Goal: Find specific page/section: Find specific page/section

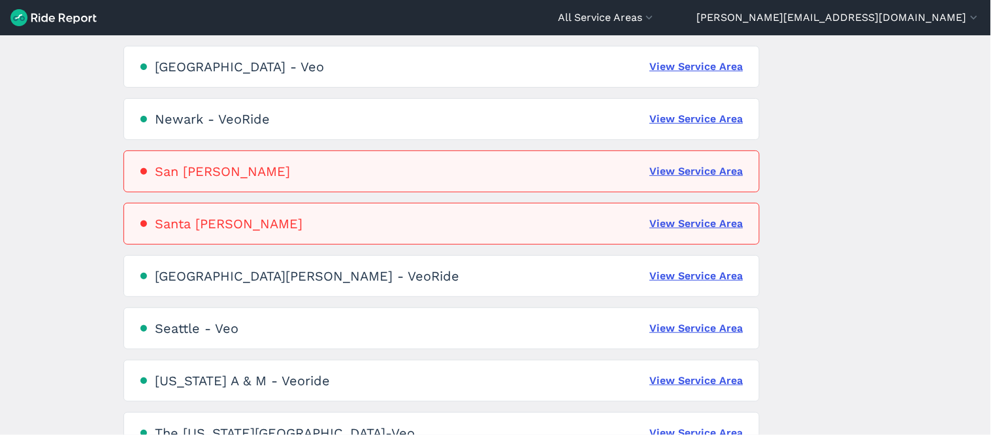
scroll to position [916, 0]
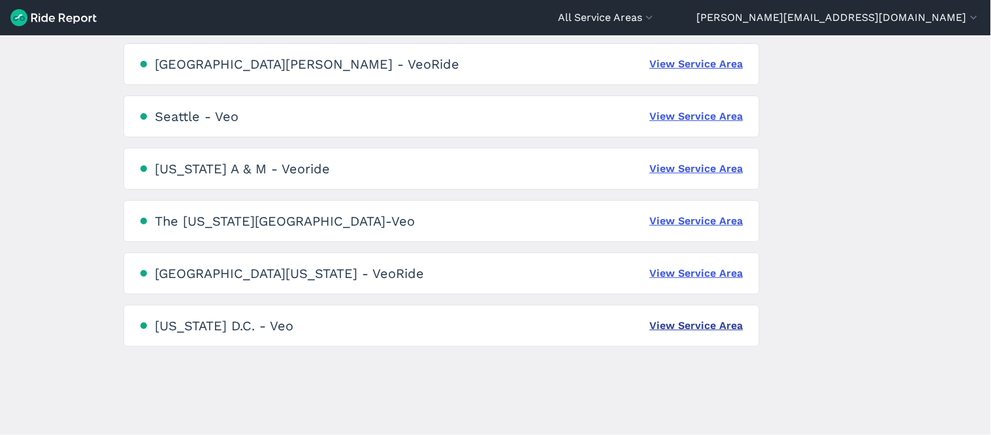
click at [695, 318] on link "View Service Area" at bounding box center [696, 326] width 93 height 16
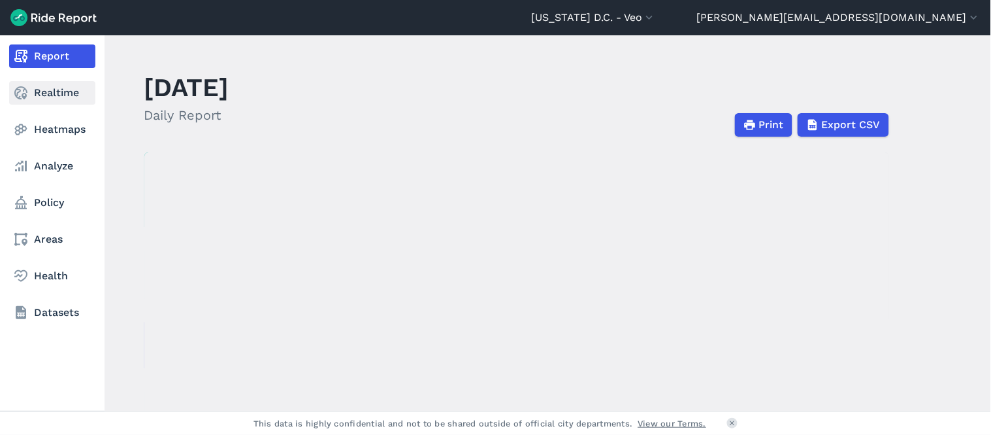
click at [52, 88] on link "Realtime" at bounding box center [52, 93] width 86 height 24
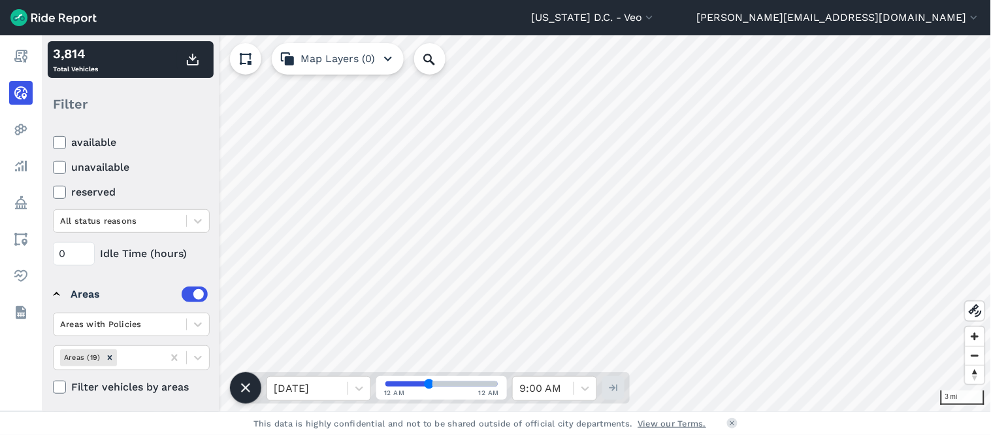
scroll to position [171, 0]
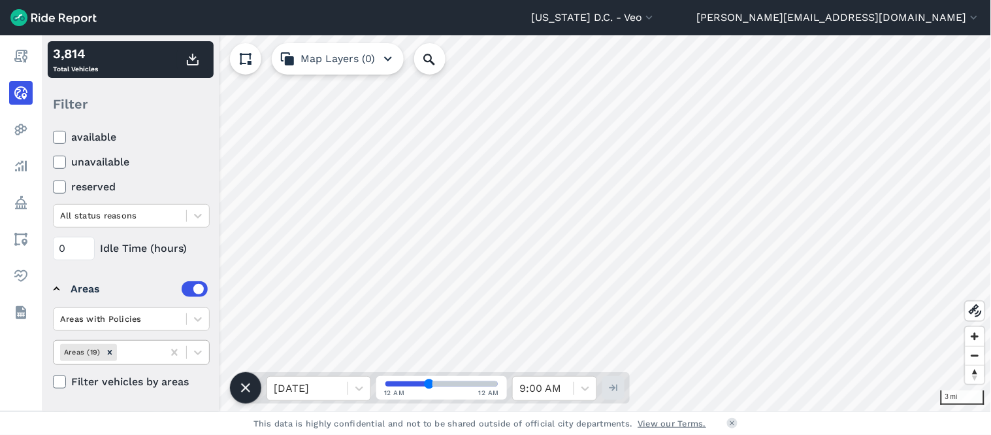
click at [142, 352] on div at bounding box center [138, 351] width 37 height 15
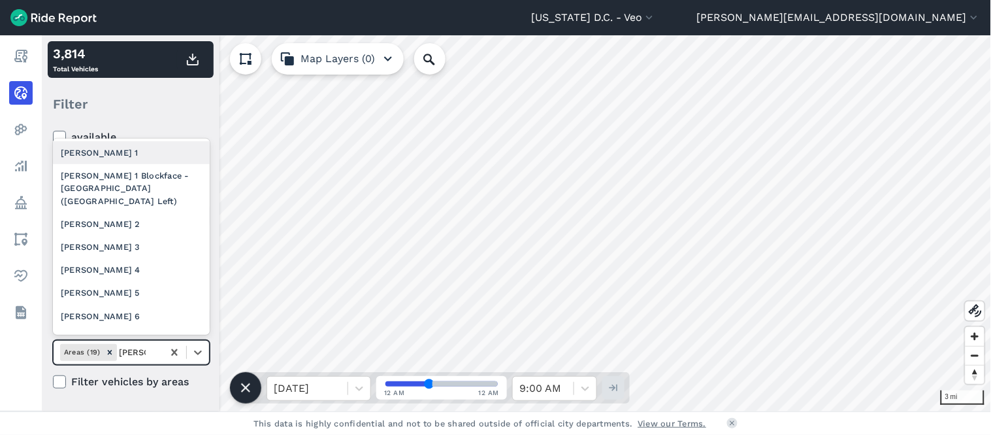
type input "[PERSON_NAME] 2"
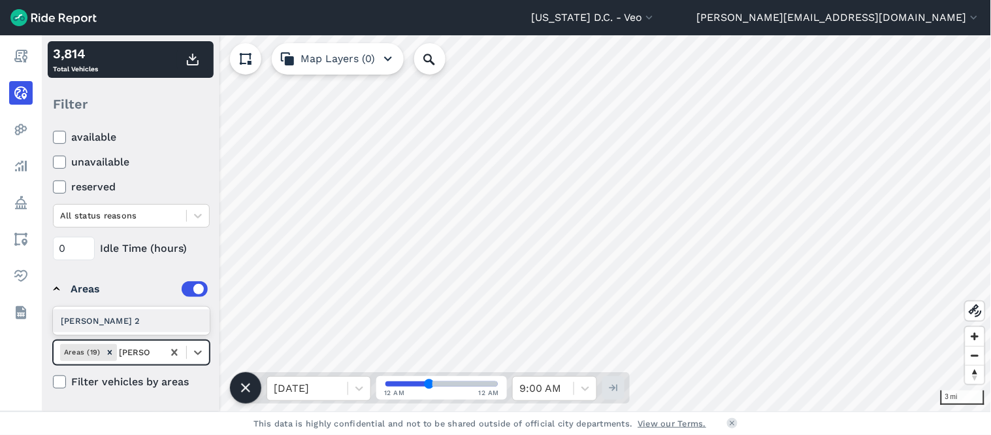
click at [103, 318] on div "[PERSON_NAME] 2" at bounding box center [131, 320] width 157 height 23
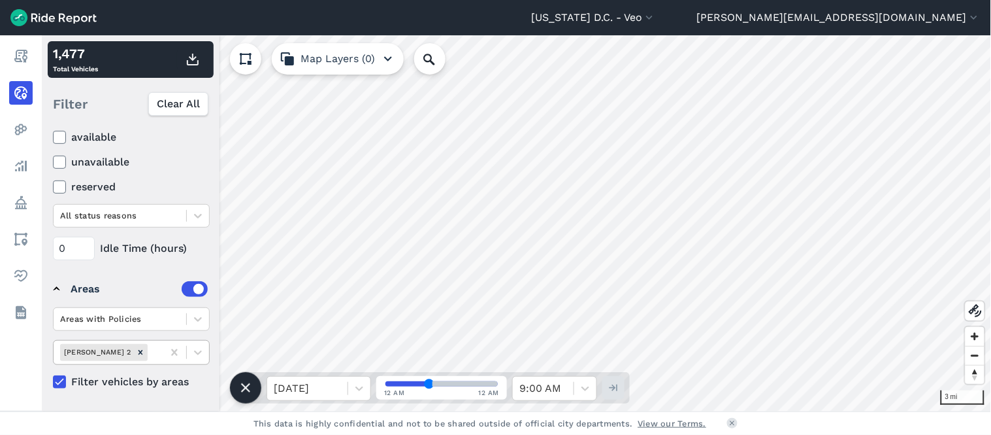
drag, startPoint x: 99, startPoint y: 352, endPoint x: 125, endPoint y: 353, distance: 26.2
click at [138, 352] on icon "Remove Ward 2" at bounding box center [140, 352] width 5 height 5
click at [133, 353] on div at bounding box center [138, 351] width 37 height 15
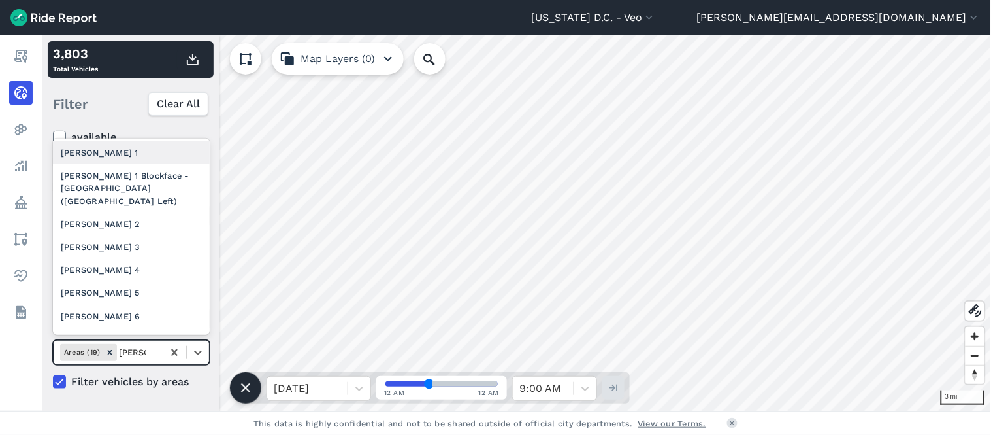
type input "[PERSON_NAME] 3"
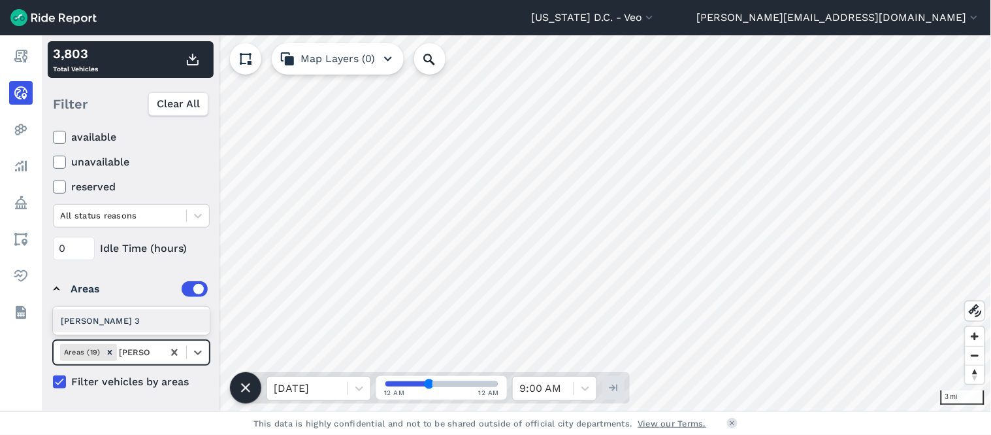
click at [131, 322] on div "[PERSON_NAME] 3" at bounding box center [131, 320] width 157 height 23
click at [136, 354] on icon "Remove Ward 3" at bounding box center [140, 352] width 9 height 9
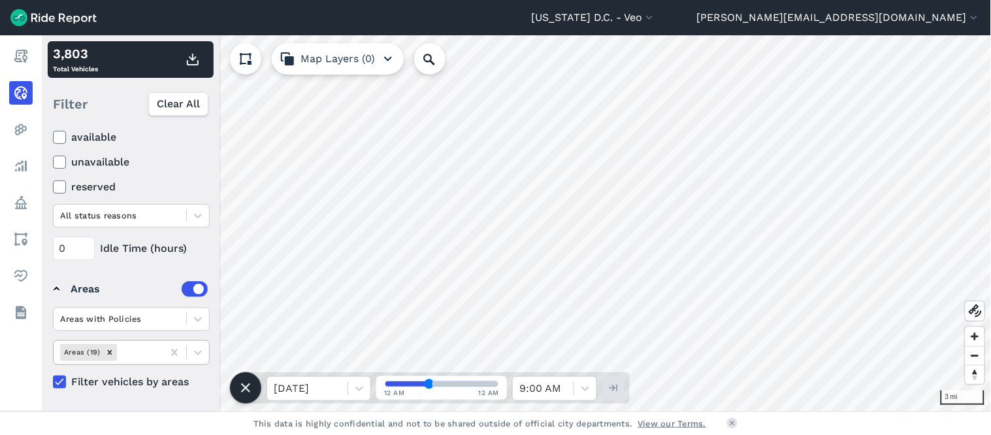
click at [141, 357] on div at bounding box center [138, 351] width 37 height 15
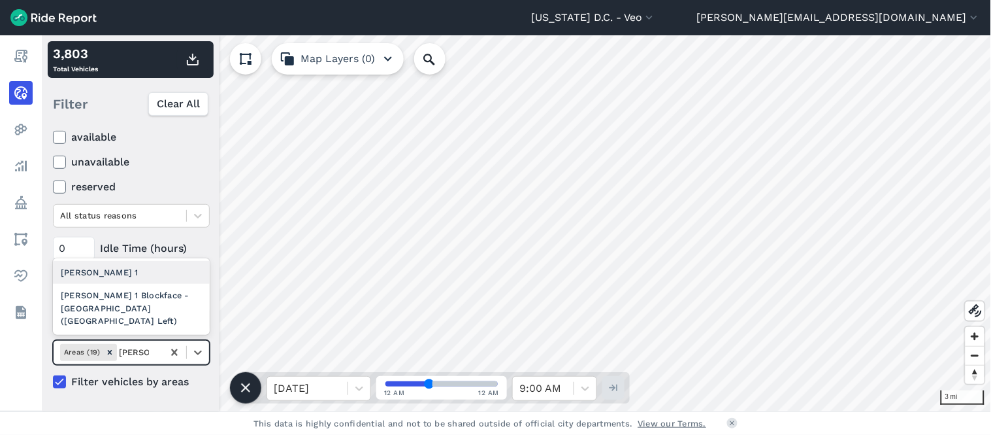
type input "[PERSON_NAME] 1"
click at [122, 284] on div "[PERSON_NAME] 1" at bounding box center [131, 272] width 157 height 23
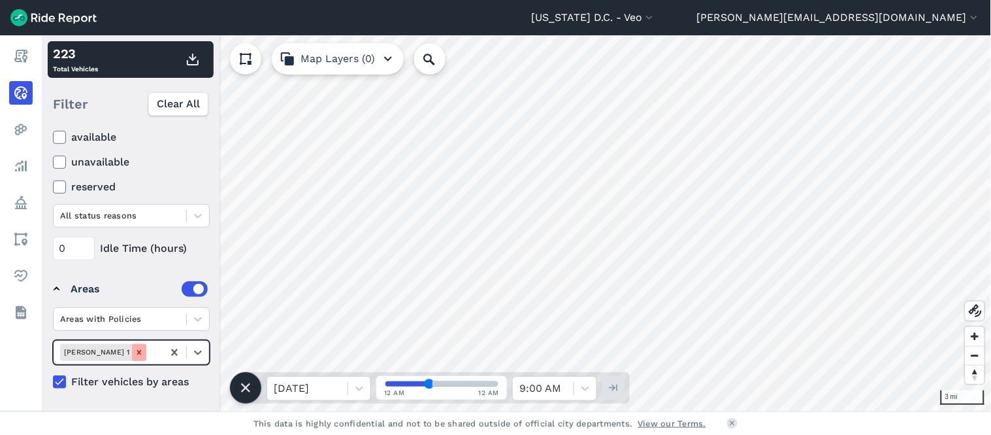
click at [135, 355] on icon "Remove Ward 1" at bounding box center [139, 352] width 9 height 9
click at [125, 350] on div at bounding box center [138, 351] width 37 height 15
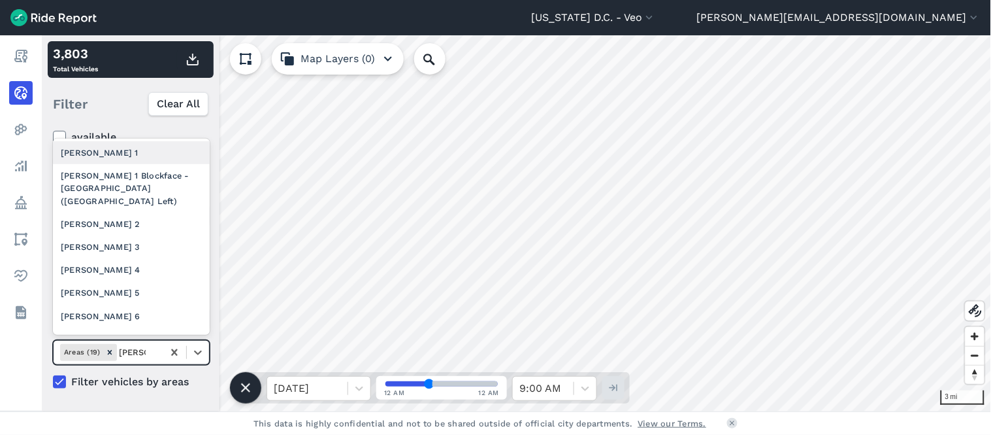
type input "[PERSON_NAME] 4"
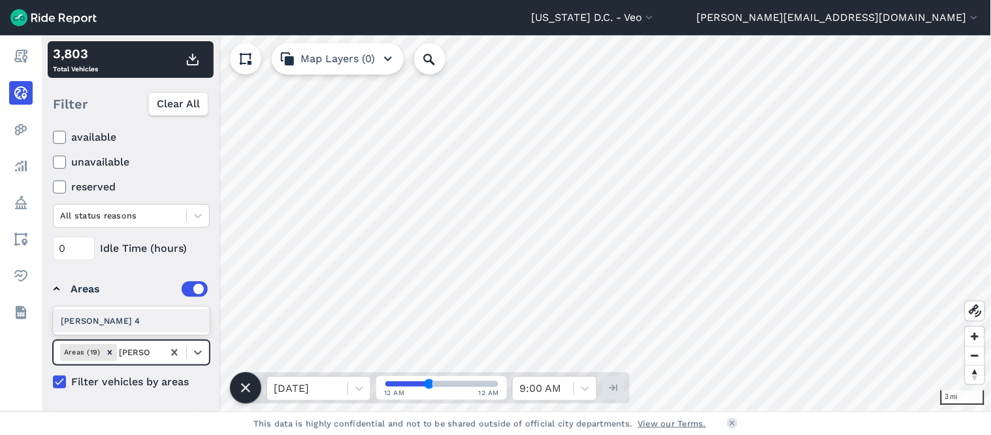
click at [98, 316] on div "[PERSON_NAME] 4" at bounding box center [131, 320] width 157 height 23
click at [137, 354] on icon "Remove Ward 4" at bounding box center [141, 352] width 9 height 9
click at [144, 350] on div at bounding box center [138, 351] width 37 height 15
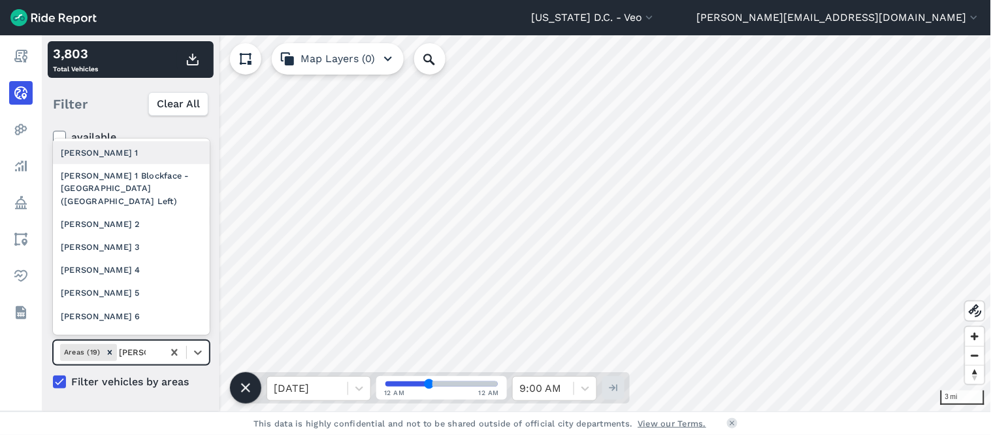
type input "[PERSON_NAME] 5"
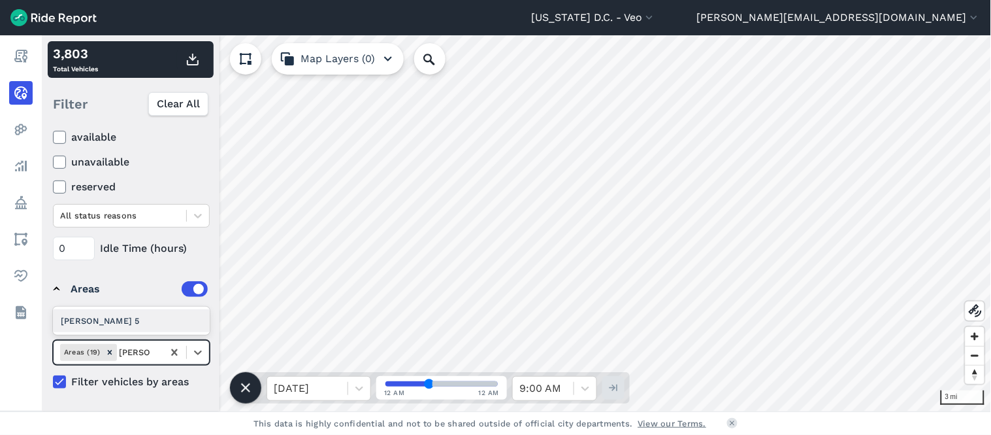
click at [126, 319] on div "[PERSON_NAME] 5" at bounding box center [131, 320] width 157 height 23
click at [138, 354] on icon "Remove Ward 5" at bounding box center [140, 352] width 5 height 5
click at [150, 347] on div at bounding box center [153, 351] width 6 height 15
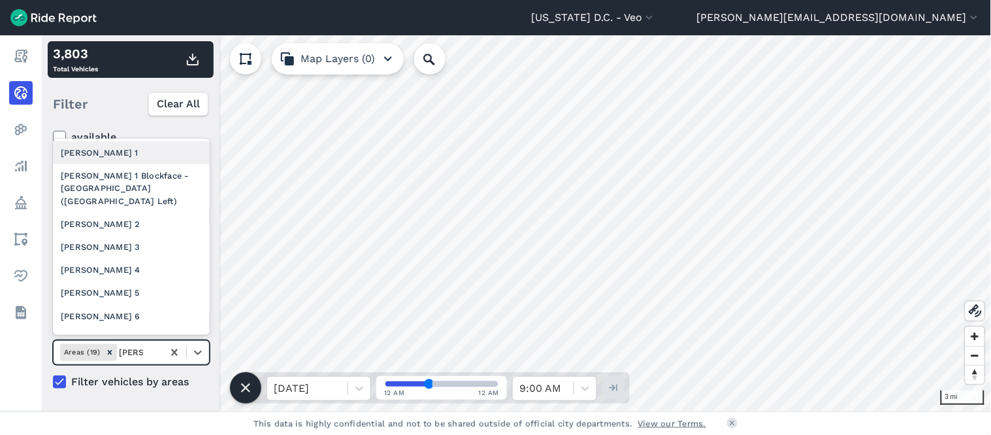
type input "[PERSON_NAME] 6"
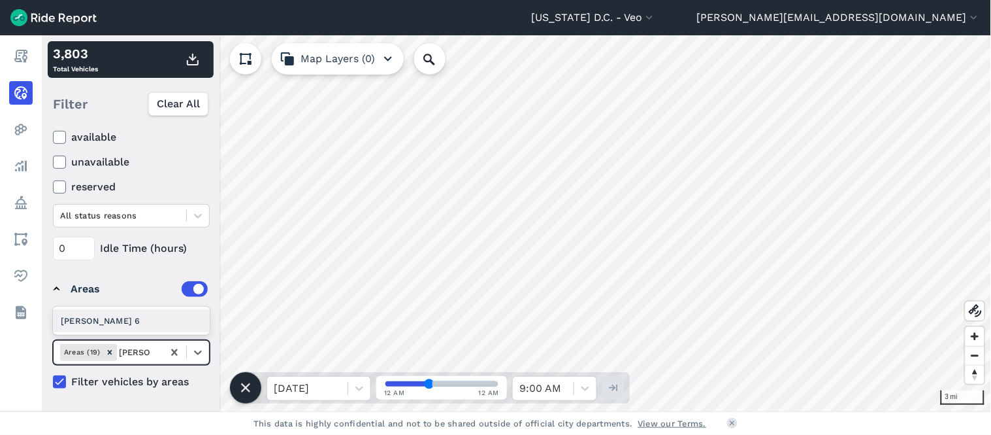
click at [110, 322] on div "[PERSON_NAME] 6" at bounding box center [131, 320] width 157 height 23
click at [137, 353] on icon "Remove Ward 6" at bounding box center [141, 352] width 9 height 9
click at [133, 351] on div at bounding box center [138, 351] width 37 height 15
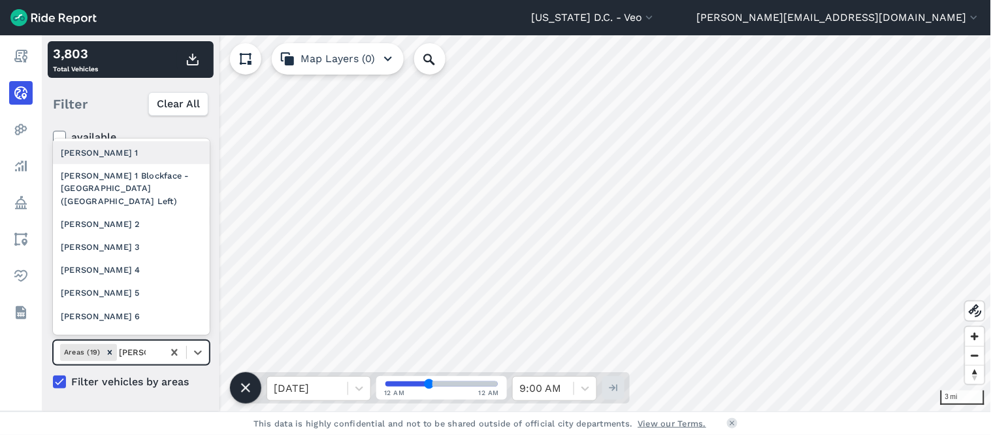
type input "[PERSON_NAME] 7"
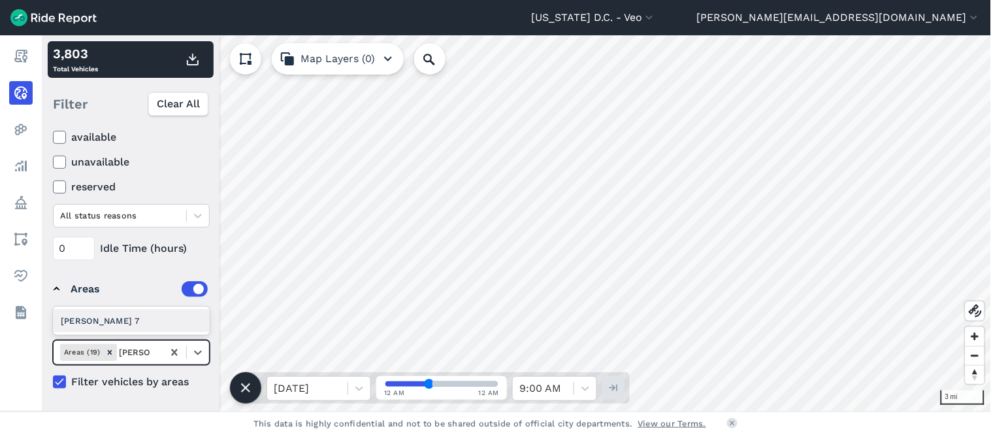
click at [96, 322] on div "[PERSON_NAME] 7" at bounding box center [131, 320] width 157 height 23
drag, startPoint x: 101, startPoint y: 353, endPoint x: 139, endPoint y: 352, distance: 37.3
click at [136, 353] on icon "Remove Ward 7" at bounding box center [140, 352] width 9 height 9
click at [139, 352] on div at bounding box center [138, 351] width 37 height 15
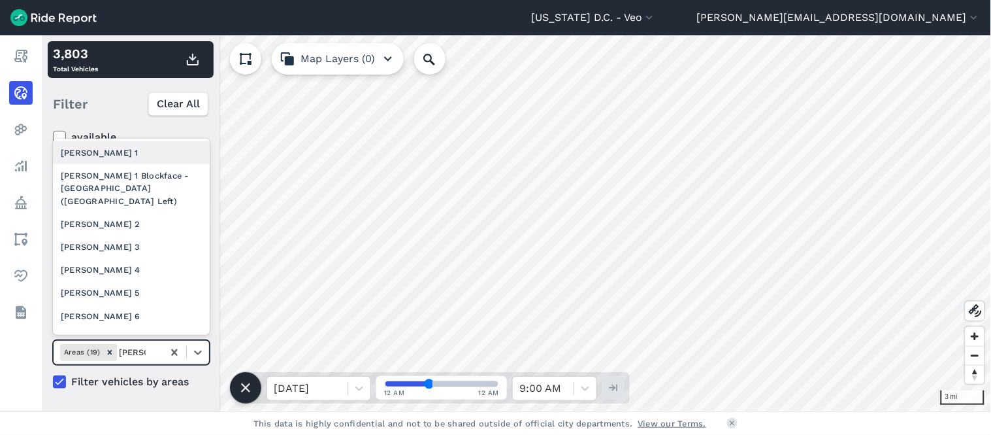
type input "[PERSON_NAME] 8"
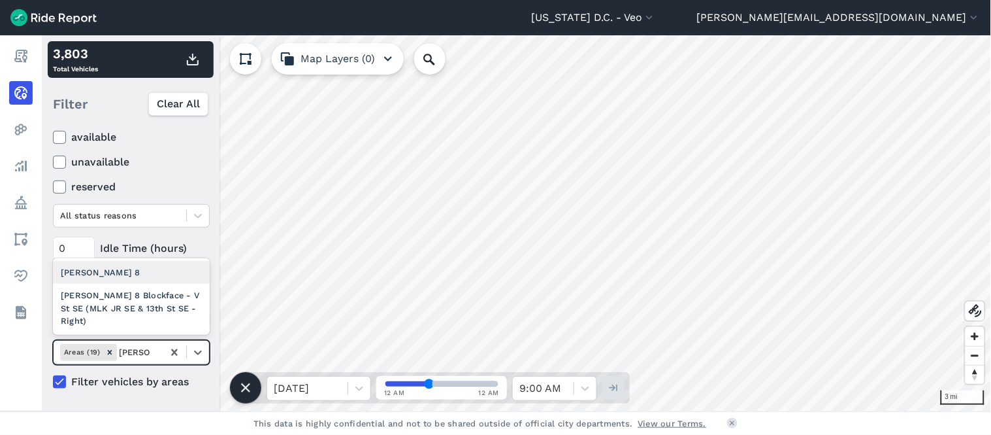
click at [112, 284] on div "[PERSON_NAME] 8" at bounding box center [131, 272] width 157 height 23
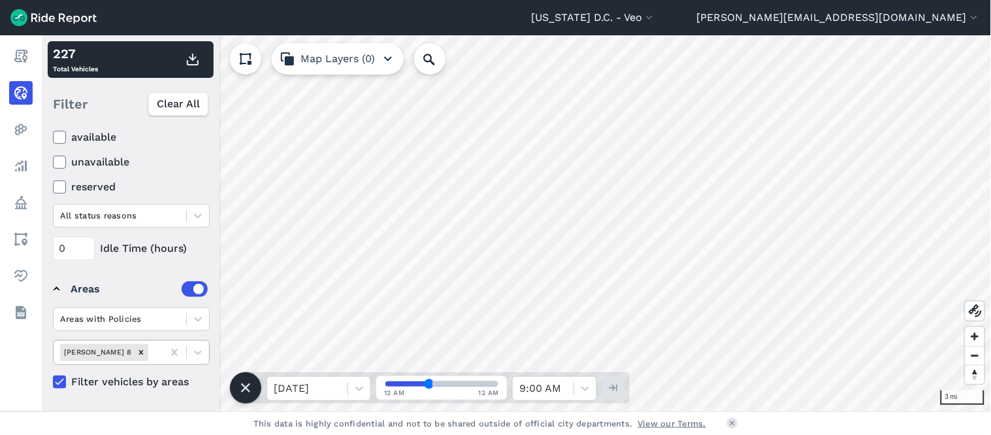
drag, startPoint x: 99, startPoint y: 349, endPoint x: 144, endPoint y: 350, distance: 45.1
click at [137, 349] on icon "Remove Ward 8" at bounding box center [141, 352] width 9 height 9
click at [144, 350] on div at bounding box center [138, 351] width 37 height 15
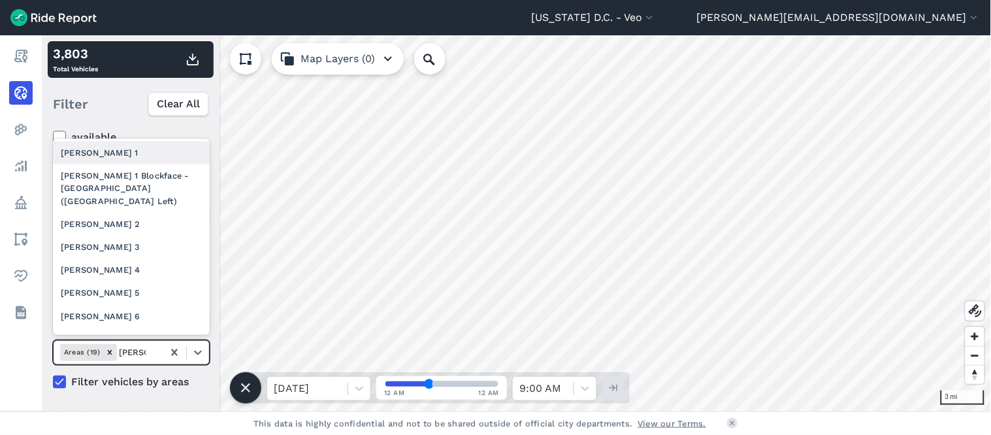
type input "[PERSON_NAME] 2"
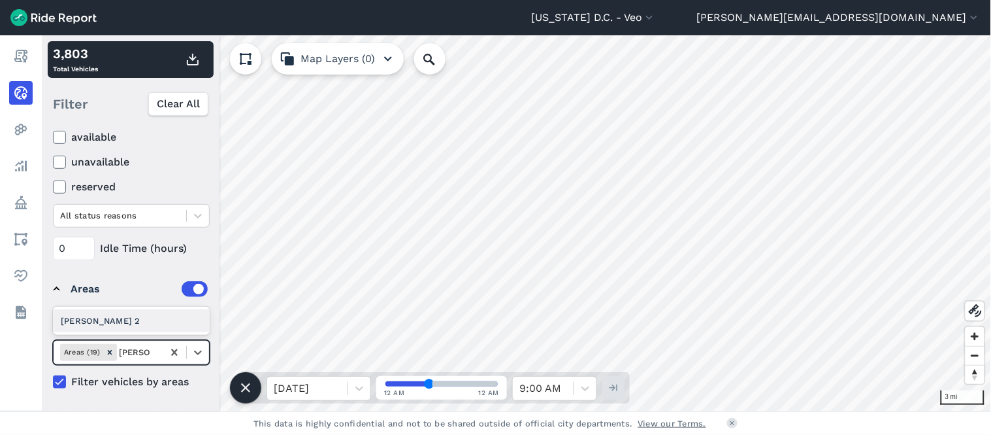
click at [139, 310] on div "[PERSON_NAME] 2" at bounding box center [131, 320] width 157 height 23
